Goal: Check status: Check status

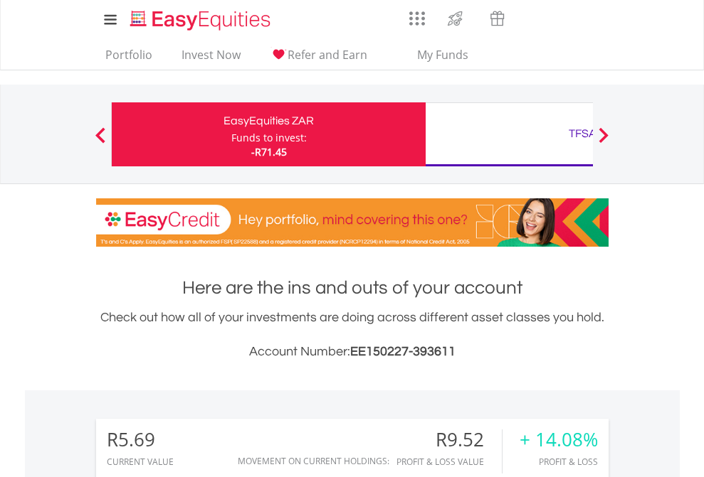
scroll to position [137, 223]
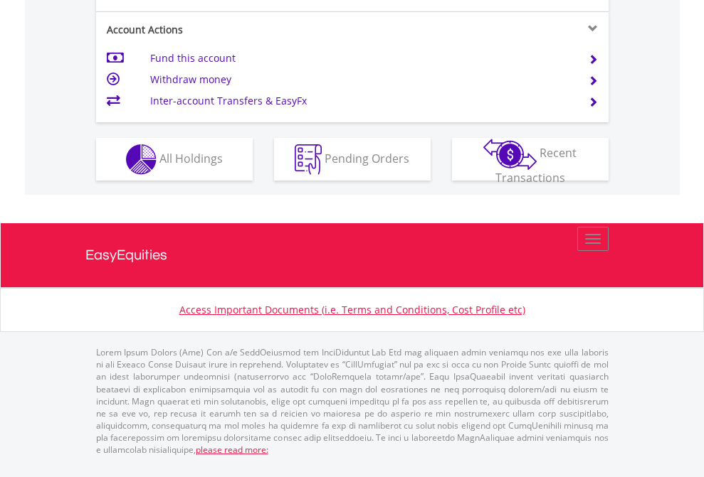
scroll to position [1364, 0]
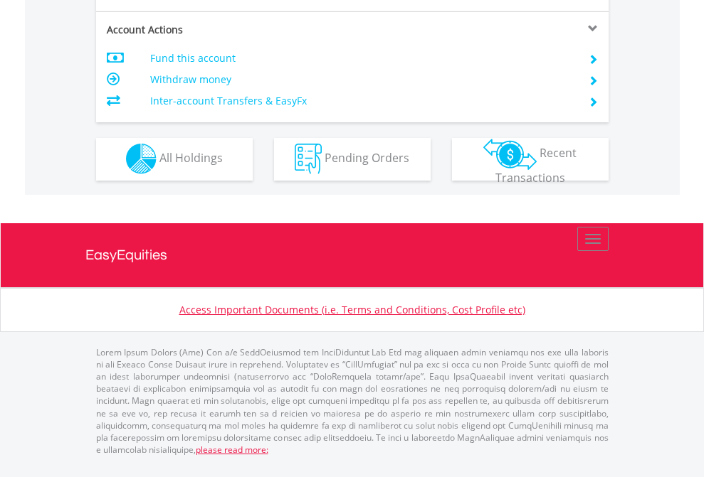
scroll to position [1331, 0]
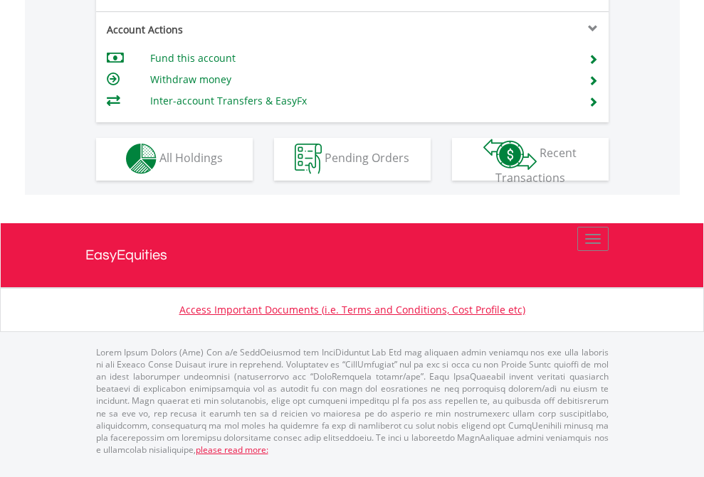
scroll to position [1331, 0]
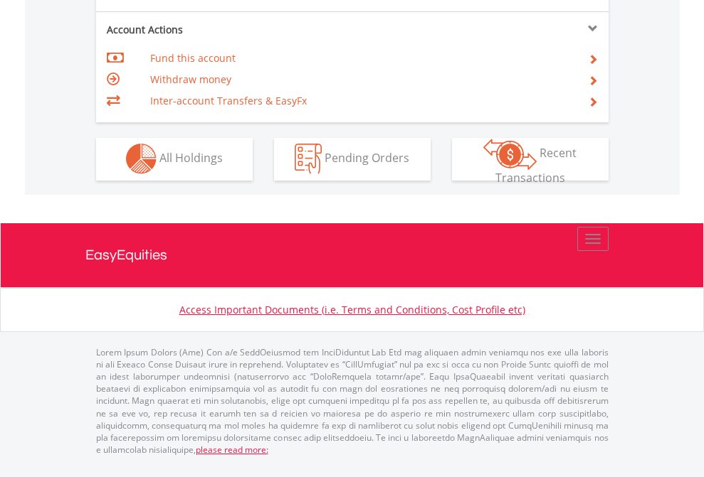
scroll to position [1331, 0]
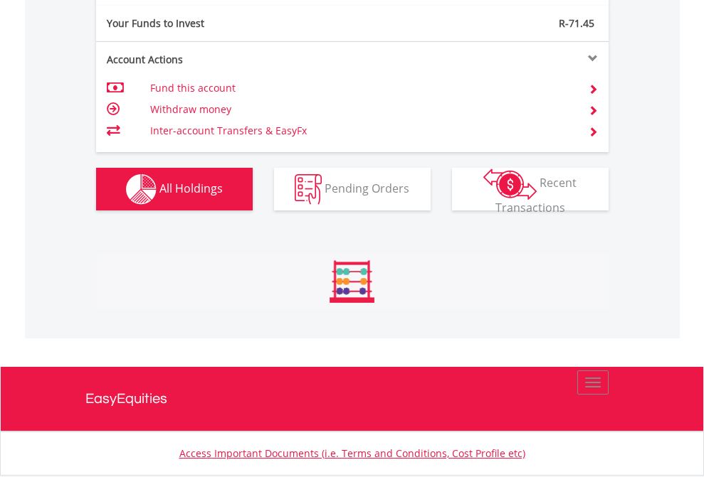
scroll to position [137, 223]
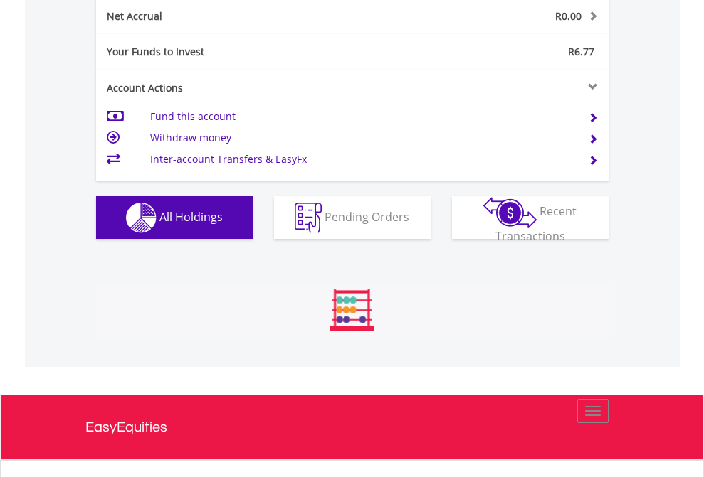
scroll to position [137, 223]
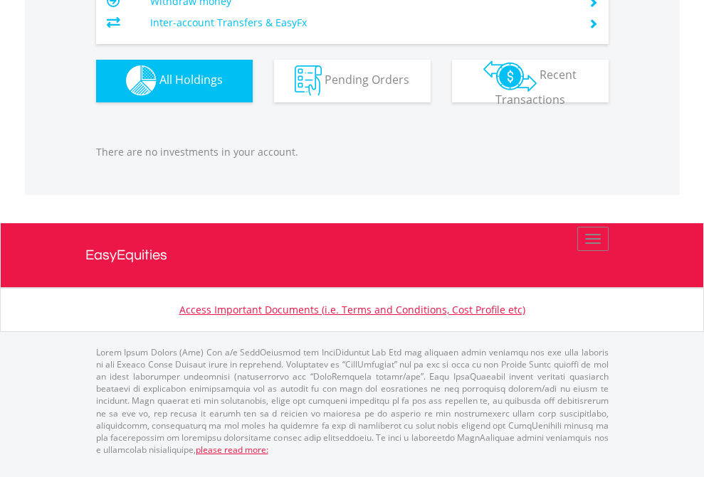
scroll to position [137, 223]
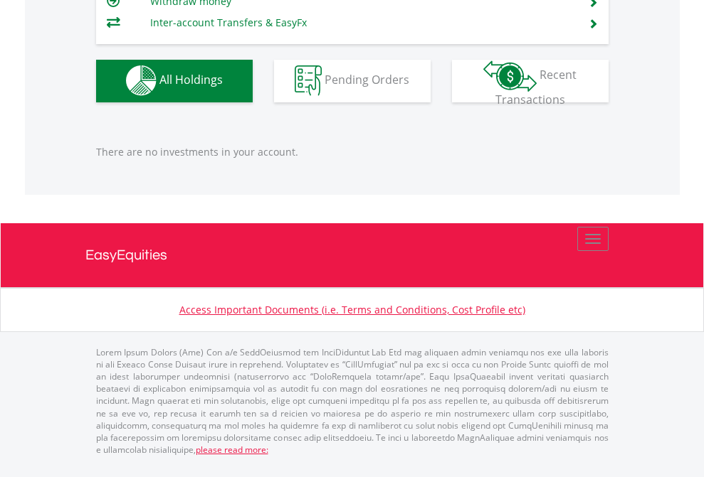
scroll to position [137, 223]
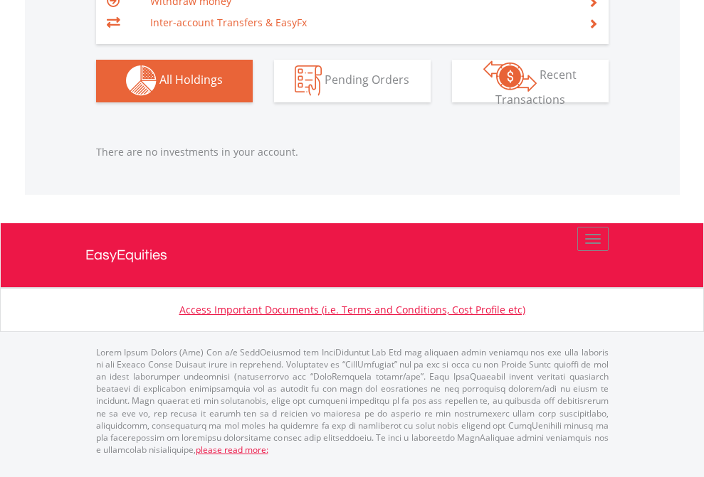
scroll to position [137, 223]
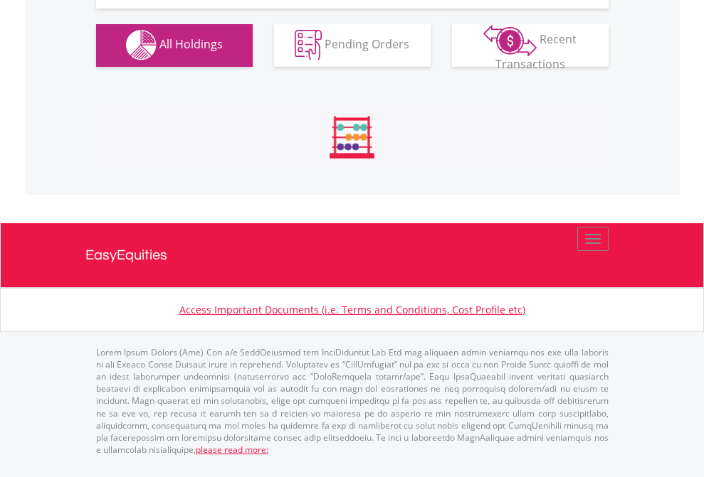
scroll to position [137, 223]
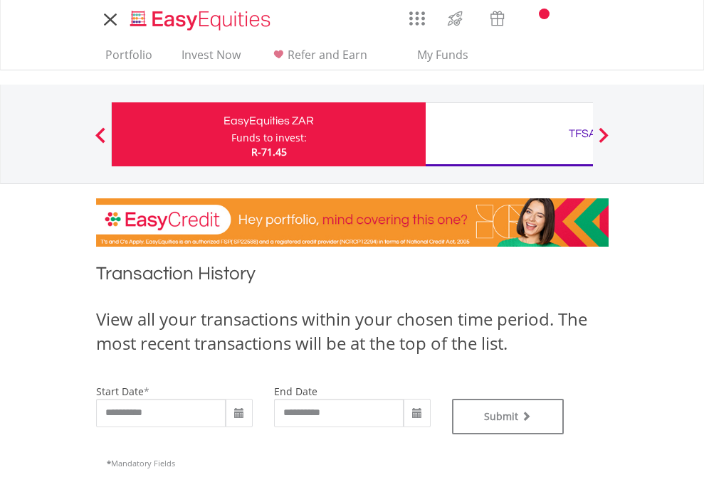
type input "**********"
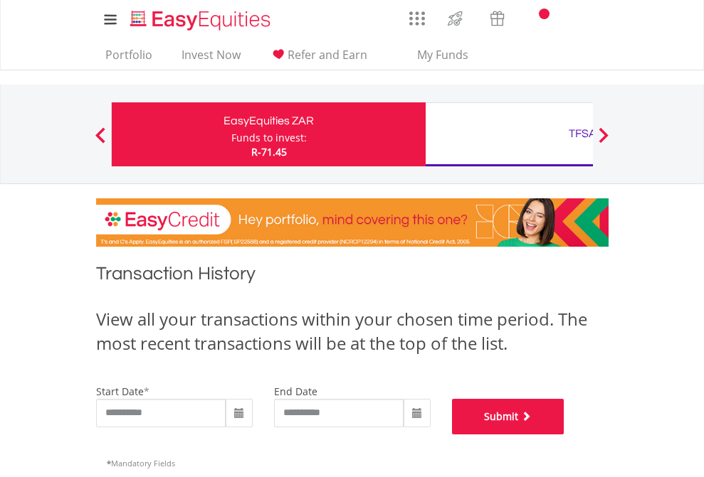
click at [564, 435] on button "Submit" at bounding box center [508, 417] width 112 height 36
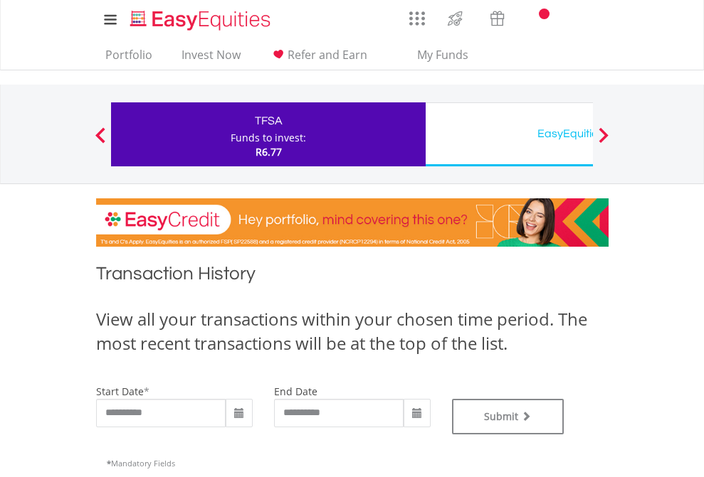
click at [509, 134] on div "EasyEquities USD" at bounding box center [582, 134] width 297 height 20
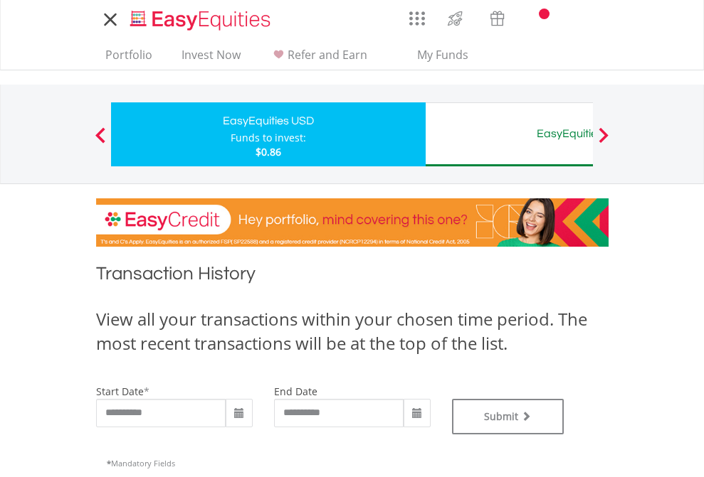
type input "**********"
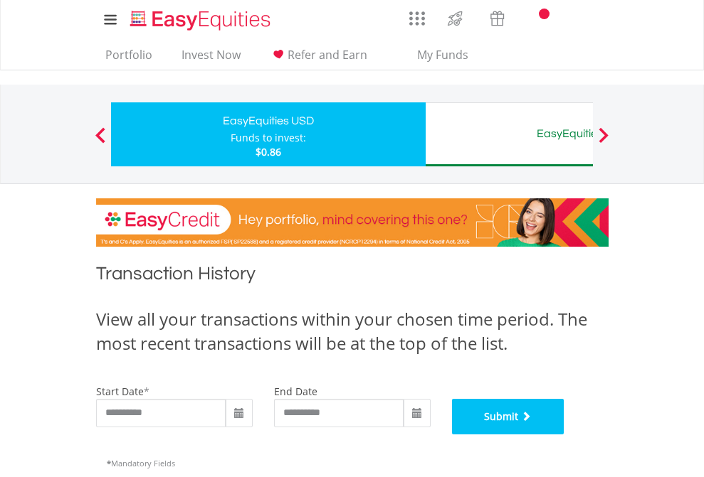
click at [564, 435] on button "Submit" at bounding box center [508, 417] width 112 height 36
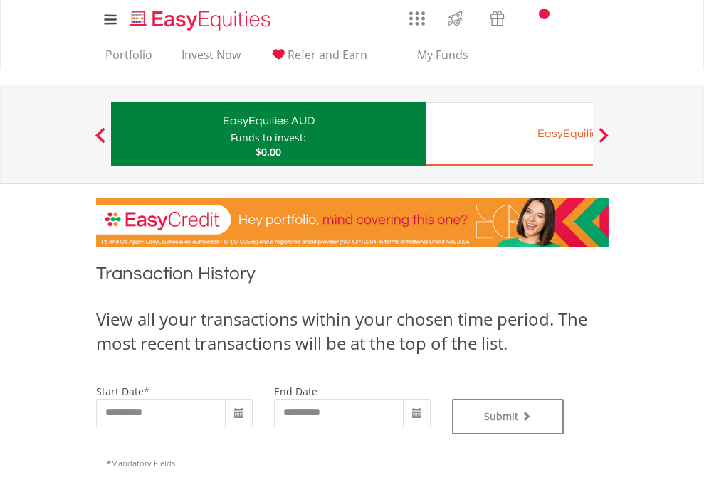
click at [509, 134] on div "EasyEquities EUR" at bounding box center [582, 134] width 297 height 20
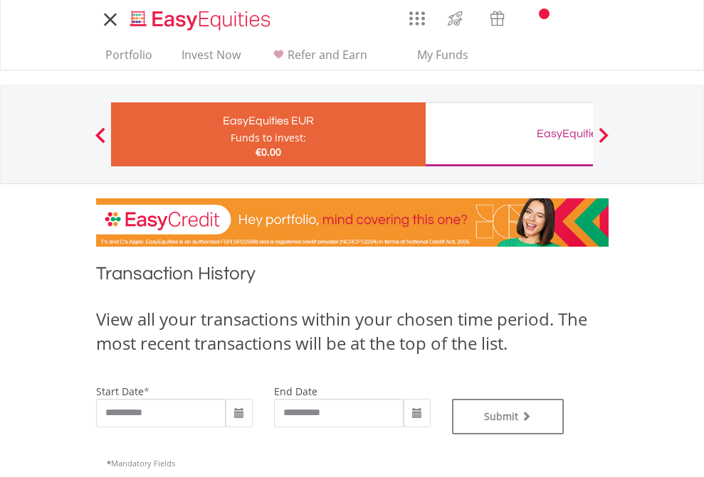
type input "**********"
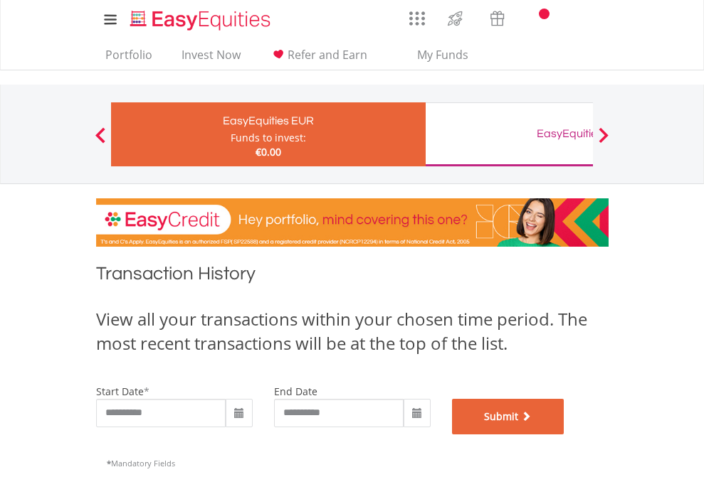
click at [564, 435] on button "Submit" at bounding box center [508, 417] width 112 height 36
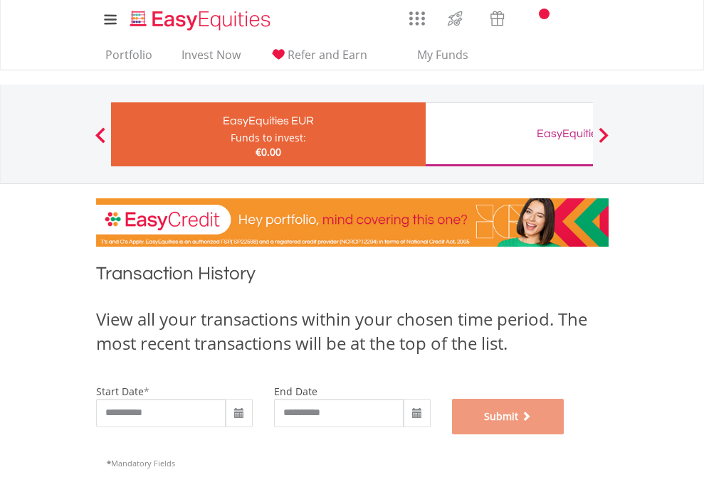
scroll to position [577, 0]
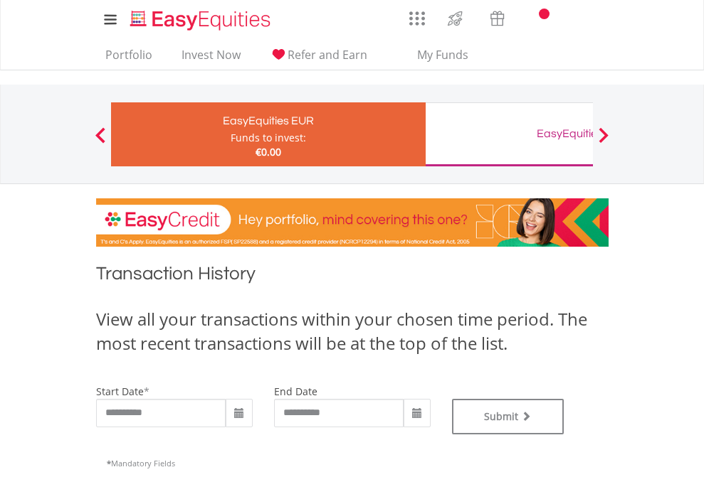
click at [509, 134] on div "EasyEquities GBP" at bounding box center [582, 134] width 297 height 20
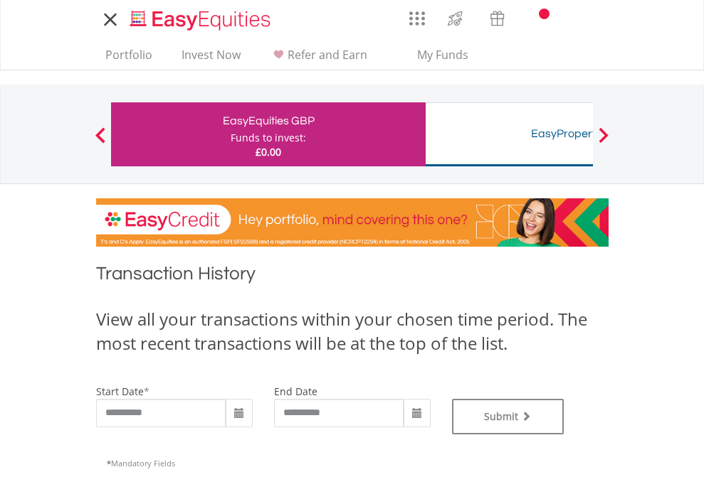
type input "**********"
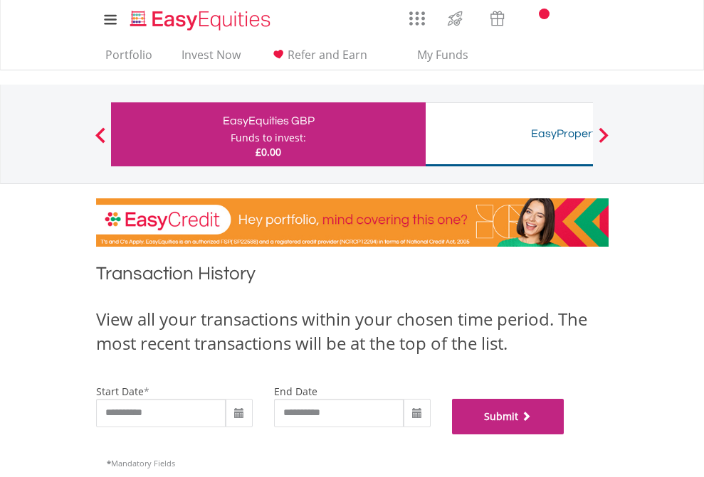
click at [564, 435] on button "Submit" at bounding box center [508, 417] width 112 height 36
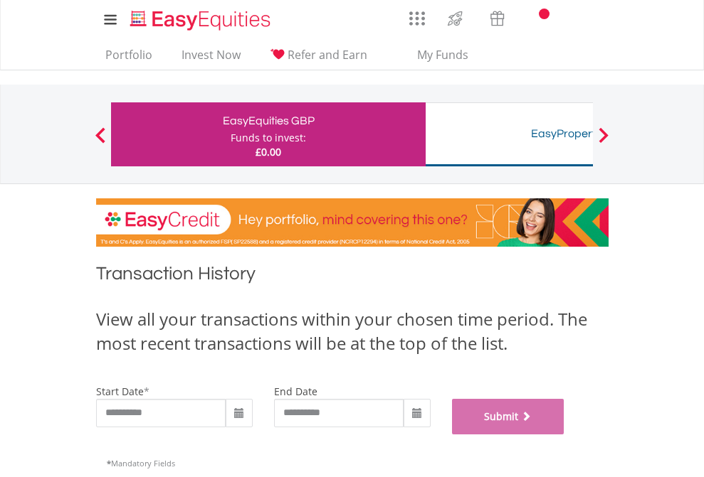
scroll to position [577, 0]
